Goal: Use online tool/utility: Use online tool/utility

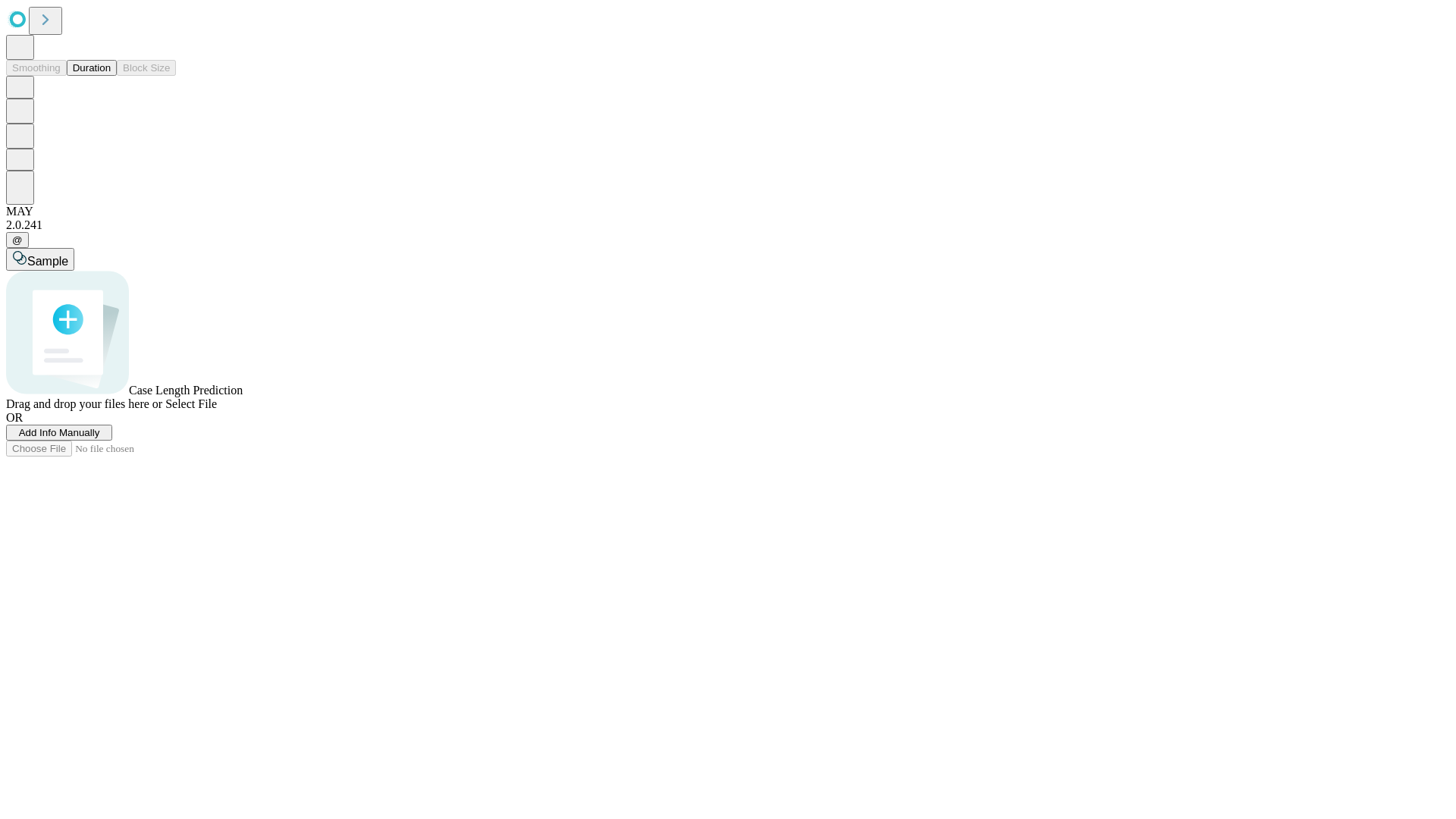
click at [111, 76] on button "Duration" at bounding box center [91, 68] width 50 height 16
click at [217, 411] on span "Select File" at bounding box center [191, 404] width 51 height 13
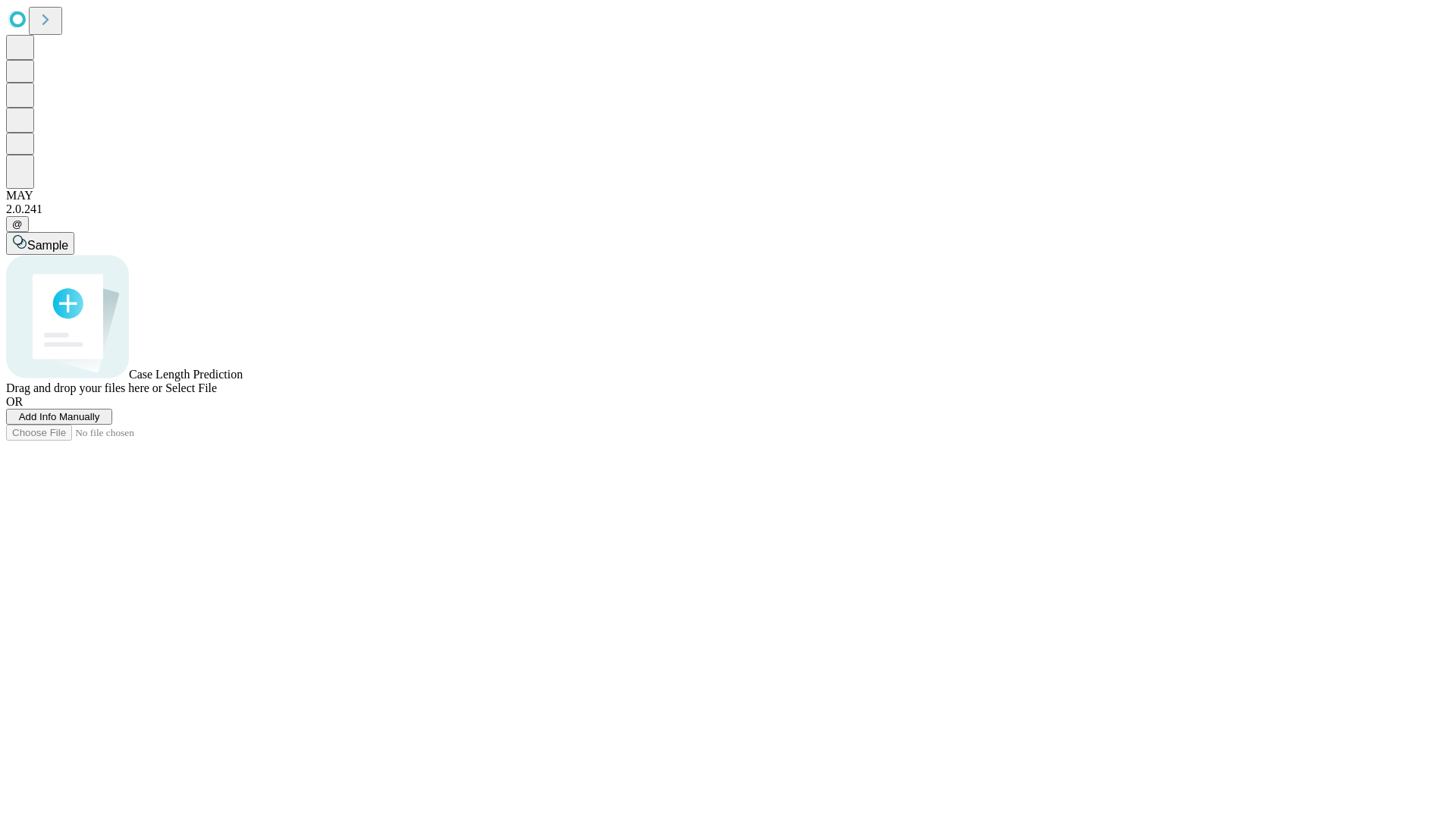
click at [217, 395] on span "Select File" at bounding box center [191, 388] width 51 height 13
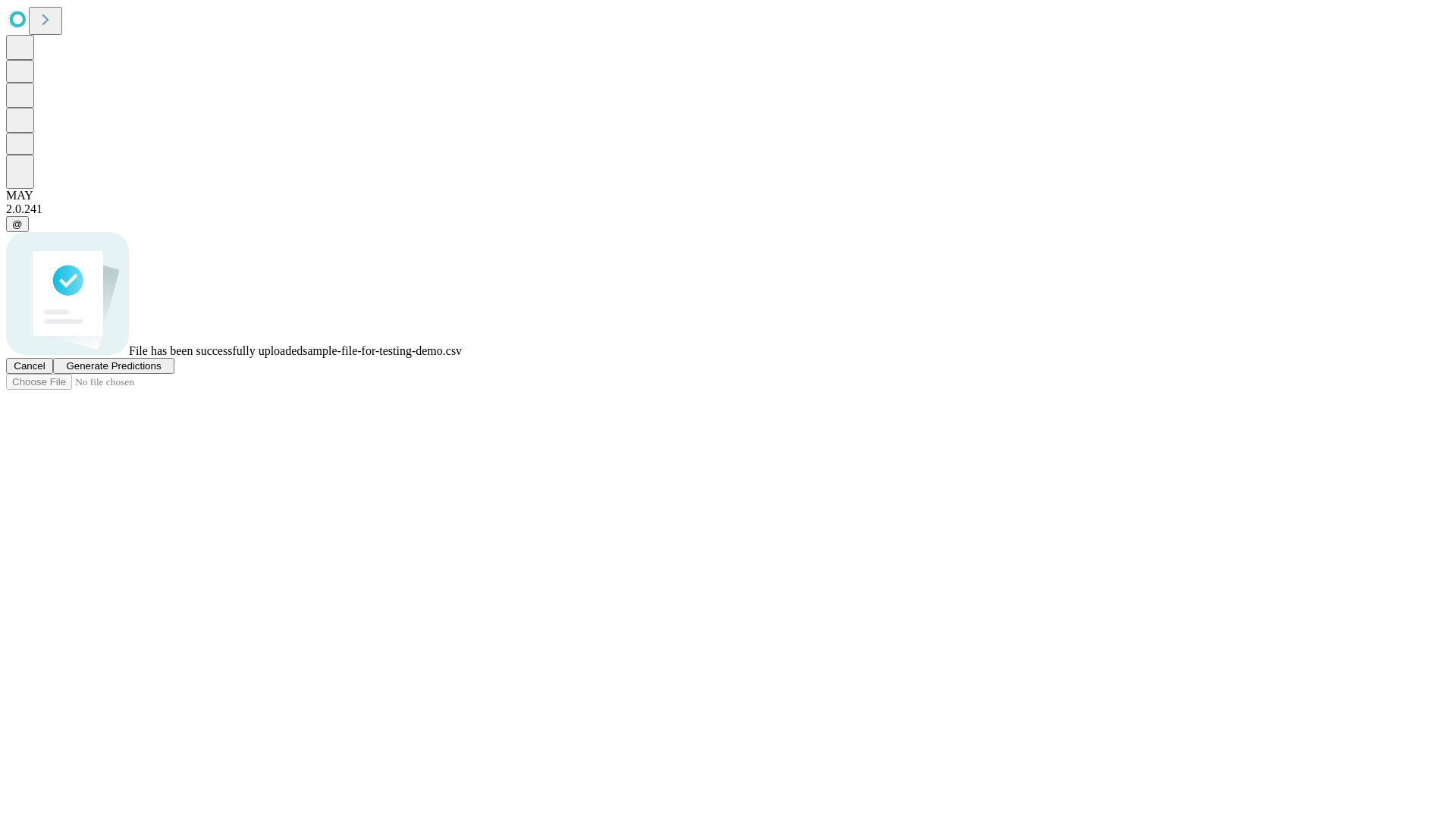
click at [161, 372] on span "Generate Predictions" at bounding box center [113, 366] width 95 height 12
